Goal: Information Seeking & Learning: Compare options

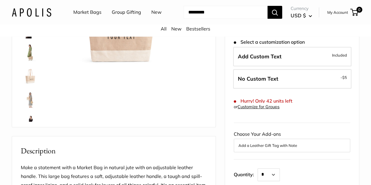
scroll to position [52, 0]
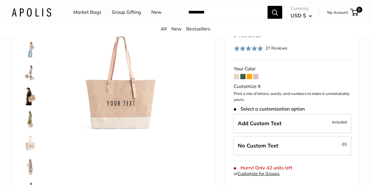
click at [32, 97] on img at bounding box center [30, 95] width 19 height 19
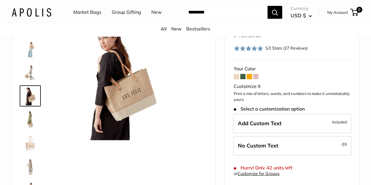
click at [29, 121] on img at bounding box center [30, 119] width 19 height 19
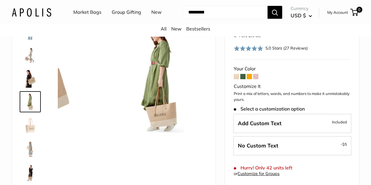
scroll to position [18, 0]
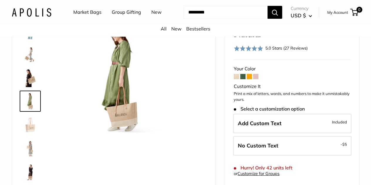
click at [26, 147] on img at bounding box center [30, 148] width 19 height 19
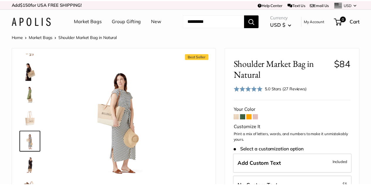
scroll to position [52, 0]
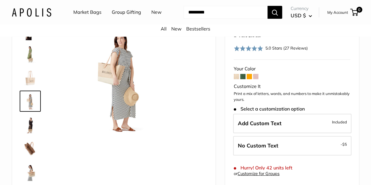
click at [89, 16] on link "Market Bags" at bounding box center [87, 12] width 28 height 9
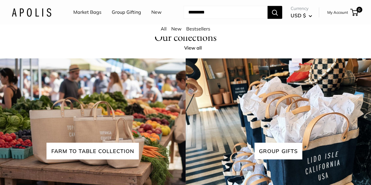
scroll to position [1313, 0]
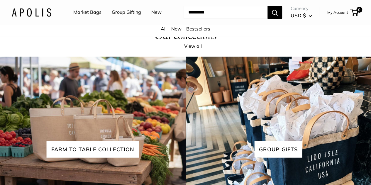
click at [124, 13] on link "Group Gifting" at bounding box center [126, 12] width 29 height 9
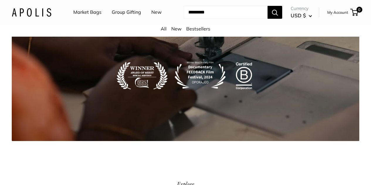
scroll to position [1137, 0]
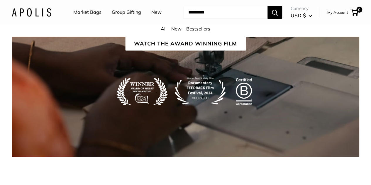
click at [185, 19] on h1 "Our Impact" at bounding box center [185, 8] width 86 height 22
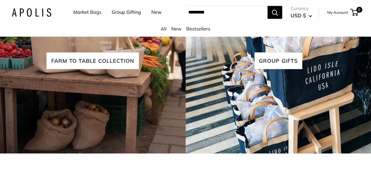
scroll to position [1430, 0]
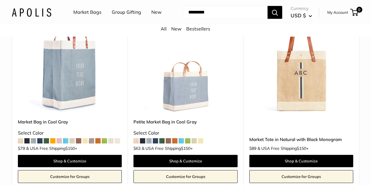
scroll to position [1313, 0]
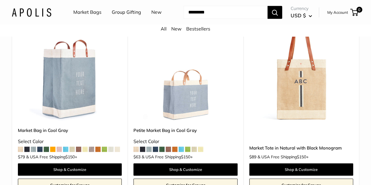
click at [199, 151] on span at bounding box center [200, 149] width 5 height 5
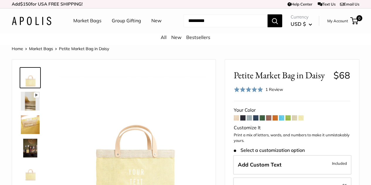
click at [26, 134] on img at bounding box center [30, 124] width 19 height 19
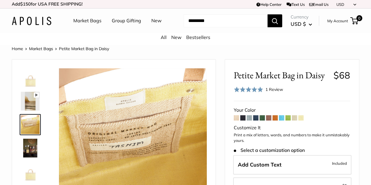
click at [29, 110] on img at bounding box center [30, 101] width 19 height 19
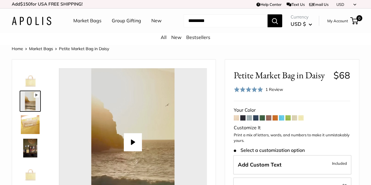
click at [143, 147] on div at bounding box center [133, 142] width 148 height 148
type input "****"
type input "***"
type input "****"
type input "***"
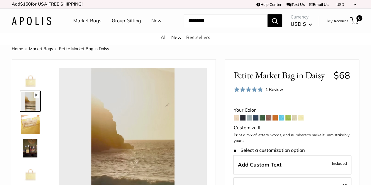
type input "****"
type input "***"
type input "*****"
type input "***"
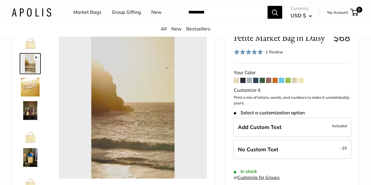
scroll to position [39, 0]
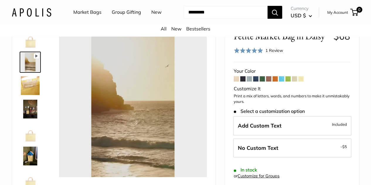
type input "*"
click at [30, 141] on img at bounding box center [30, 132] width 19 height 19
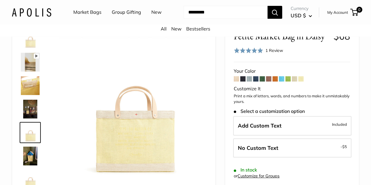
click at [31, 165] on img at bounding box center [30, 156] width 19 height 19
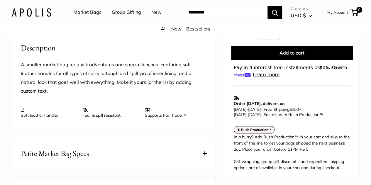
scroll to position [262, 0]
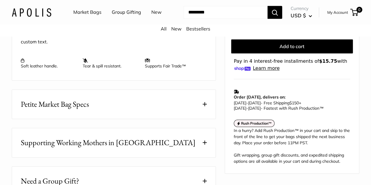
click at [106, 95] on button "Petite Market Bag Specs" at bounding box center [113, 104] width 203 height 29
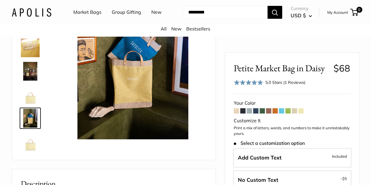
scroll to position [74, 0]
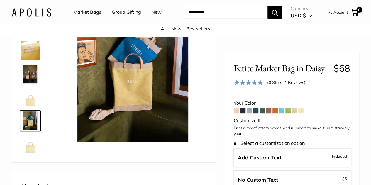
click at [29, 100] on img at bounding box center [30, 97] width 19 height 19
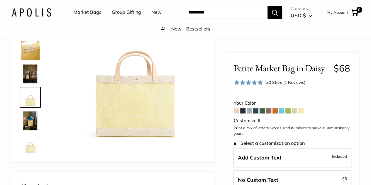
click at [28, 81] on img at bounding box center [30, 73] width 19 height 19
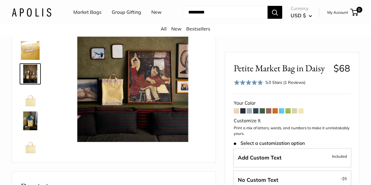
click at [29, 52] on img at bounding box center [30, 50] width 19 height 19
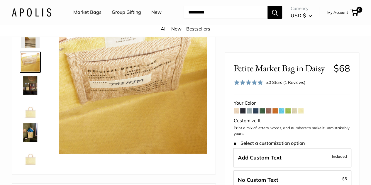
scroll to position [27, 0]
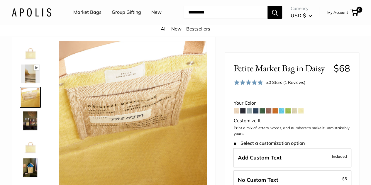
click at [29, 52] on img at bounding box center [30, 50] width 19 height 19
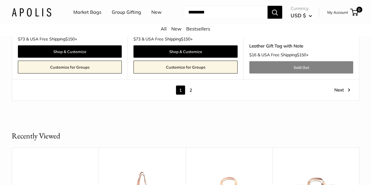
scroll to position [3093, 0]
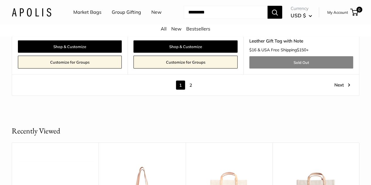
click at [192, 81] on link "2" at bounding box center [190, 85] width 9 height 9
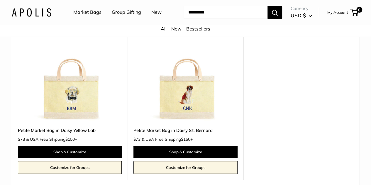
scroll to position [156, 0]
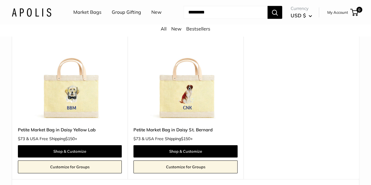
click at [192, 74] on img at bounding box center [185, 69] width 104 height 104
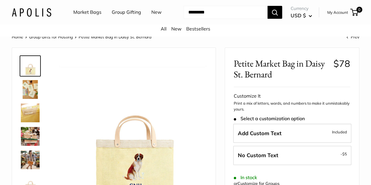
click at [32, 164] on img at bounding box center [30, 159] width 19 height 19
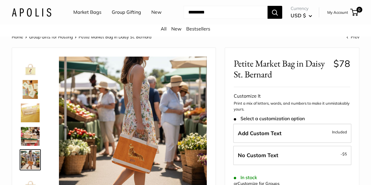
scroll to position [23, 0]
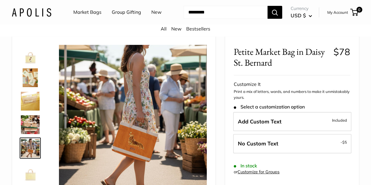
click at [28, 134] on img at bounding box center [30, 124] width 19 height 19
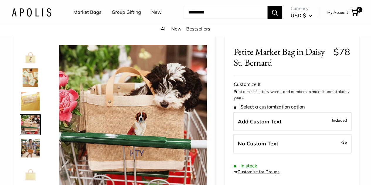
click at [30, 108] on img at bounding box center [30, 101] width 19 height 19
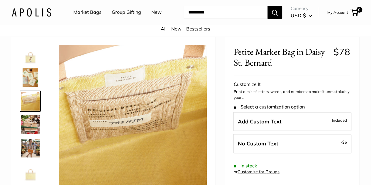
click at [89, 13] on link "Market Bags" at bounding box center [87, 12] width 28 height 9
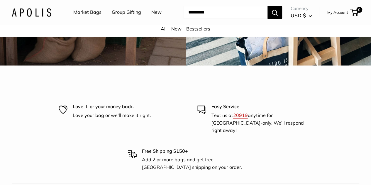
scroll to position [1489, 0]
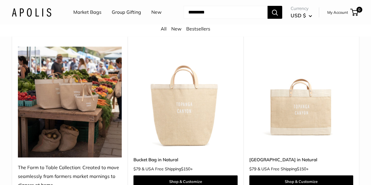
scroll to position [82, 0]
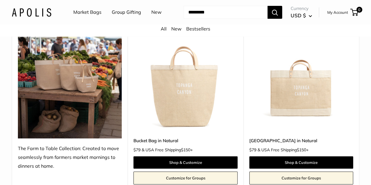
click at [303, 108] on img at bounding box center [301, 80] width 104 height 104
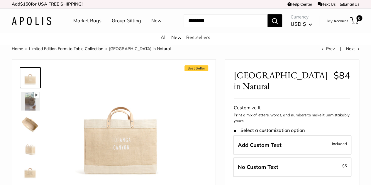
click at [35, 109] on img at bounding box center [30, 101] width 19 height 19
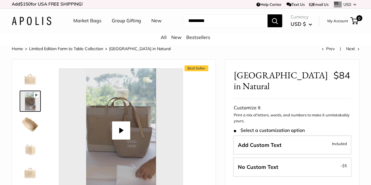
click at [120, 137] on button "Play" at bounding box center [121, 130] width 18 height 18
type input "*"
type input "***"
click at [26, 125] on img at bounding box center [30, 124] width 19 height 19
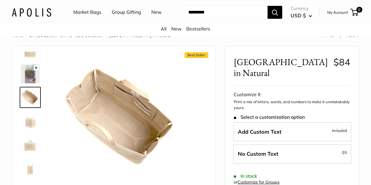
scroll to position [23, 0]
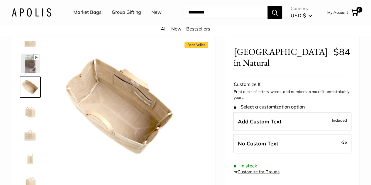
click at [26, 120] on img at bounding box center [30, 110] width 19 height 19
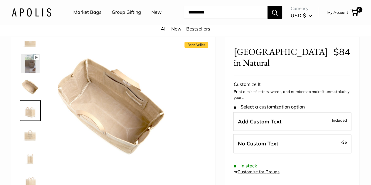
scroll to position [0, 0]
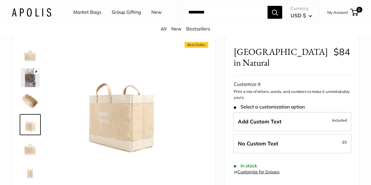
click at [34, 156] on img at bounding box center [30, 148] width 19 height 19
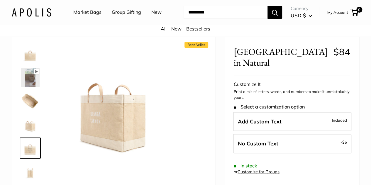
scroll to position [14, 0]
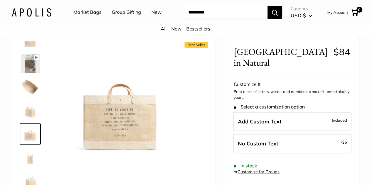
click at [33, 166] on img at bounding box center [30, 157] width 19 height 19
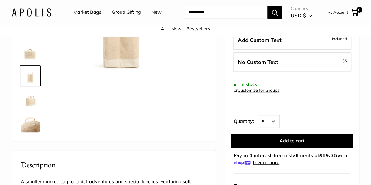
scroll to position [106, 0]
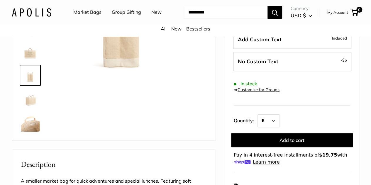
click at [25, 127] on img at bounding box center [30, 122] width 19 height 19
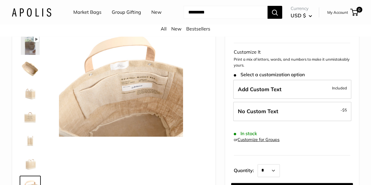
scroll to position [0, 0]
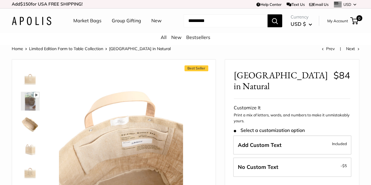
click at [25, 127] on img at bounding box center [30, 124] width 19 height 19
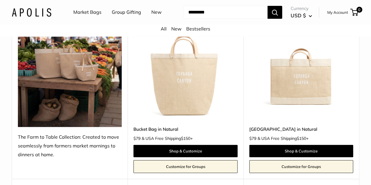
scroll to position [93, 0]
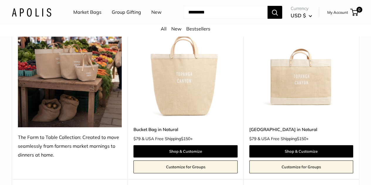
click at [298, 92] on img at bounding box center [301, 68] width 104 height 104
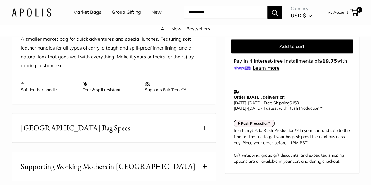
scroll to position [259, 0]
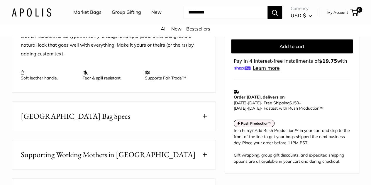
click at [145, 126] on button "[GEOGRAPHIC_DATA] Bag Specs" at bounding box center [113, 116] width 203 height 29
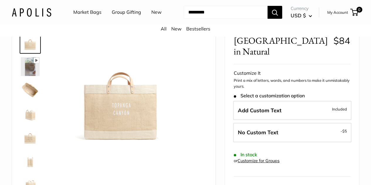
scroll to position [35, 0]
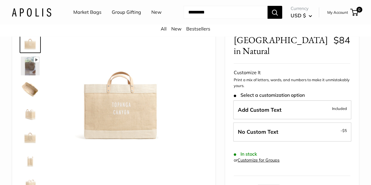
click at [30, 75] on img at bounding box center [30, 66] width 19 height 19
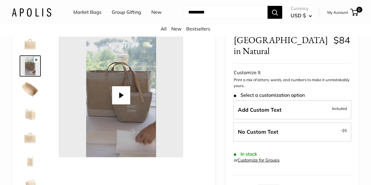
click at [123, 101] on button "Play" at bounding box center [121, 95] width 18 height 18
type input "*"
click at [33, 52] on img at bounding box center [30, 42] width 19 height 19
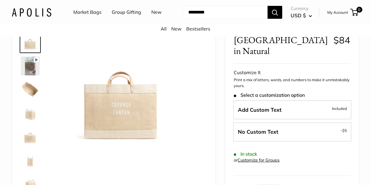
click at [28, 94] on img at bounding box center [30, 89] width 19 height 19
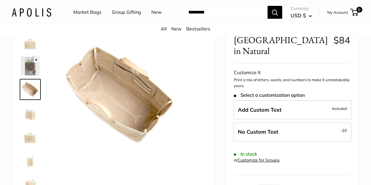
click at [29, 50] on img at bounding box center [30, 42] width 19 height 19
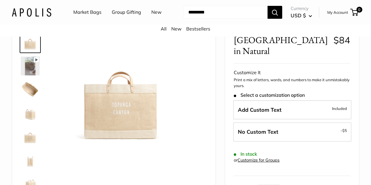
click at [32, 122] on img at bounding box center [30, 112] width 19 height 19
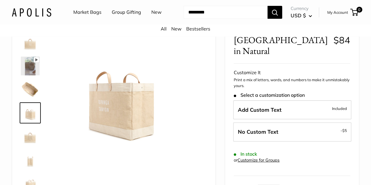
click at [96, 10] on link "Market Bags" at bounding box center [87, 12] width 28 height 9
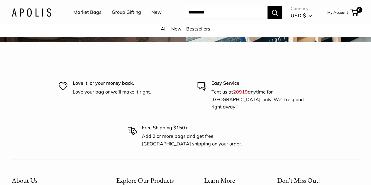
scroll to position [1559, 0]
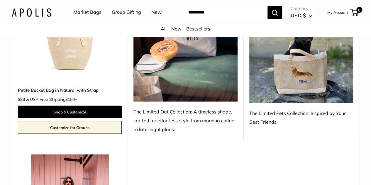
scroll to position [493, 0]
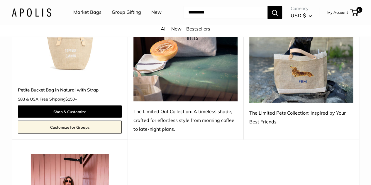
click at [84, 15] on link "Market Bags" at bounding box center [87, 12] width 28 height 9
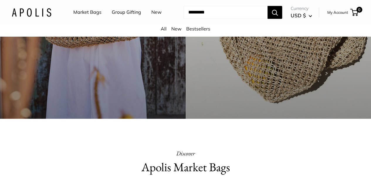
scroll to position [270, 0]
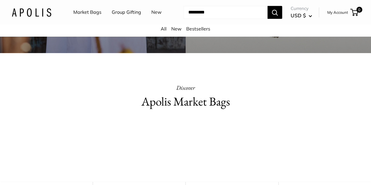
click at [189, 110] on h2 "Apolis Market Bags" at bounding box center [185, 101] width 174 height 17
click at [197, 150] on video at bounding box center [186, 147] width 88 height 44
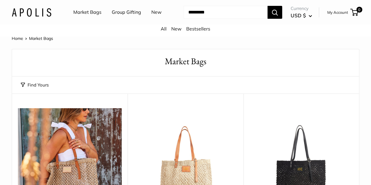
scroll to position [12, 0]
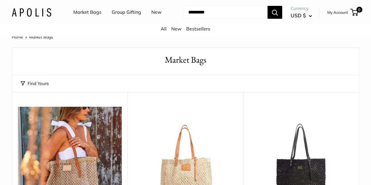
click at [31, 88] on button "Find Yours" at bounding box center [35, 83] width 28 height 8
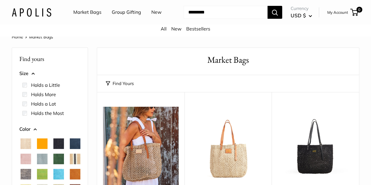
click at [31, 78] on button "Size" at bounding box center [49, 73] width 61 height 9
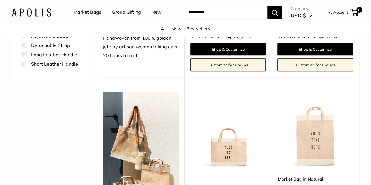
scroll to position [199, 0]
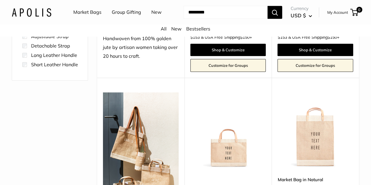
click at [31, 74] on div "Handle Adjustable Strap" at bounding box center [49, 47] width 61 height 56
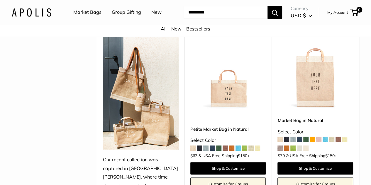
scroll to position [258, 0]
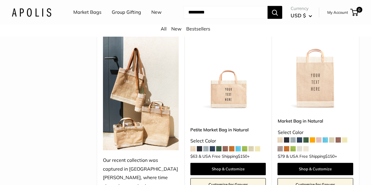
click at [244, 91] on img at bounding box center [228, 72] width 76 height 76
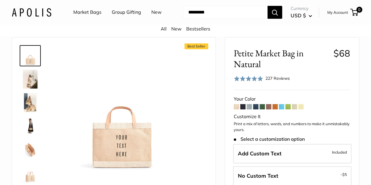
scroll to position [59, 0]
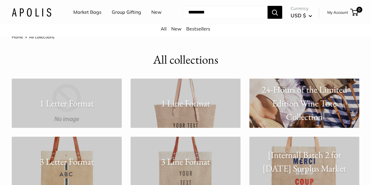
scroll to position [12, 0]
click at [242, 68] on header "All collections" at bounding box center [185, 59] width 347 height 17
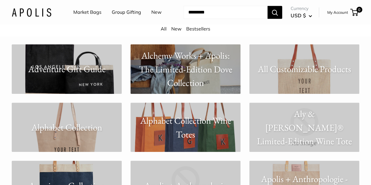
scroll to position [234, 0]
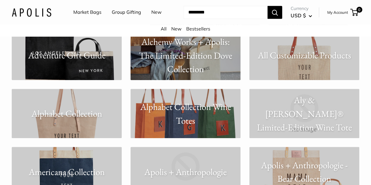
click at [300, 62] on p "All Customizable Products" at bounding box center [304, 55] width 110 height 14
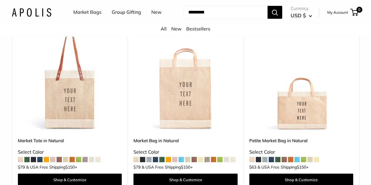
scroll to position [94, 0]
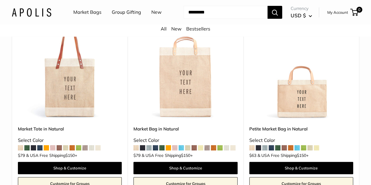
click at [304, 87] on img at bounding box center [301, 68] width 104 height 104
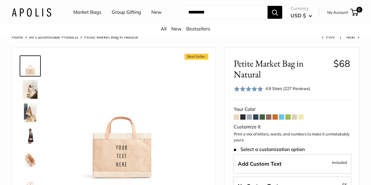
click at [29, 143] on img at bounding box center [30, 136] width 19 height 19
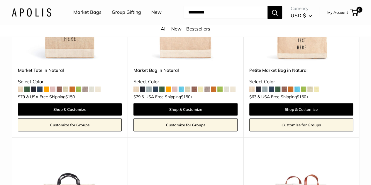
click at [81, 57] on img at bounding box center [70, 9] width 104 height 104
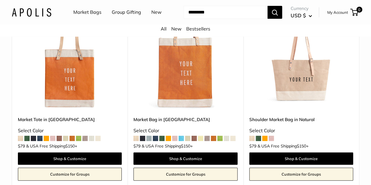
scroll to position [1079, 0]
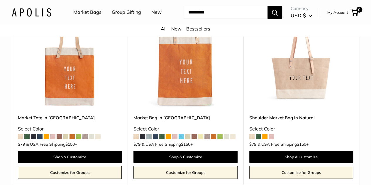
click at [300, 121] on link "Shoulder Market Bag in Natural" at bounding box center [301, 117] width 104 height 7
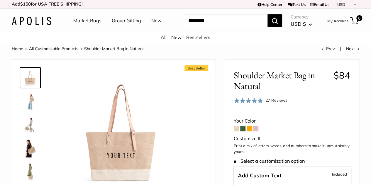
click at [30, 103] on img at bounding box center [30, 101] width 19 height 19
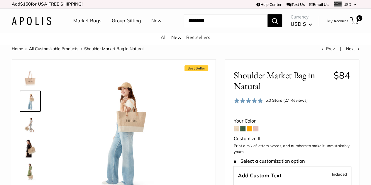
click at [31, 129] on img at bounding box center [30, 124] width 19 height 19
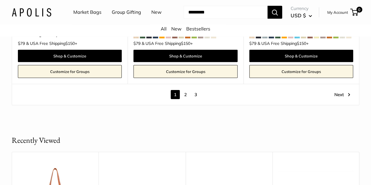
scroll to position [3160, 0]
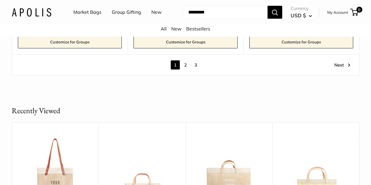
click at [186, 67] on link "2" at bounding box center [185, 64] width 9 height 9
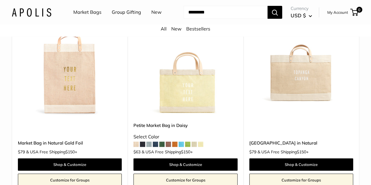
scroll to position [86, 0]
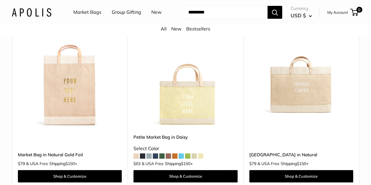
click at [307, 91] on img at bounding box center [301, 76] width 104 height 104
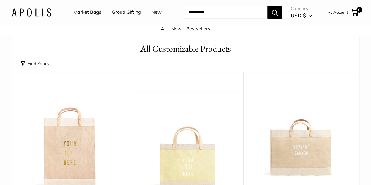
scroll to position [23, 0]
click at [28, 67] on button "Find Yours" at bounding box center [35, 63] width 28 height 8
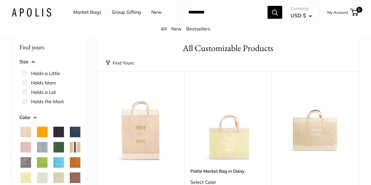
click at [28, 137] on span "Natural" at bounding box center [26, 132] width 11 height 11
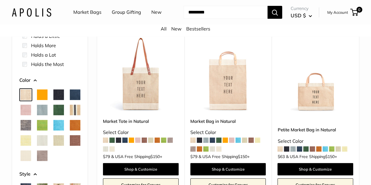
scroll to position [74, 0]
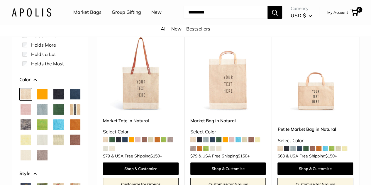
click at [138, 124] on link "Market Tote in Natural" at bounding box center [141, 120] width 76 height 7
